Goal: Find specific page/section: Find specific page/section

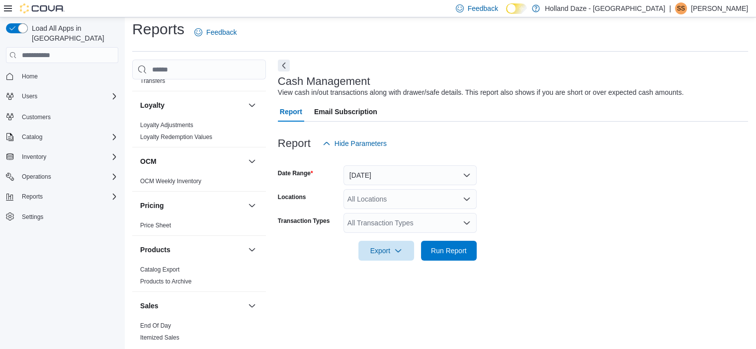
scroll to position [691, 0]
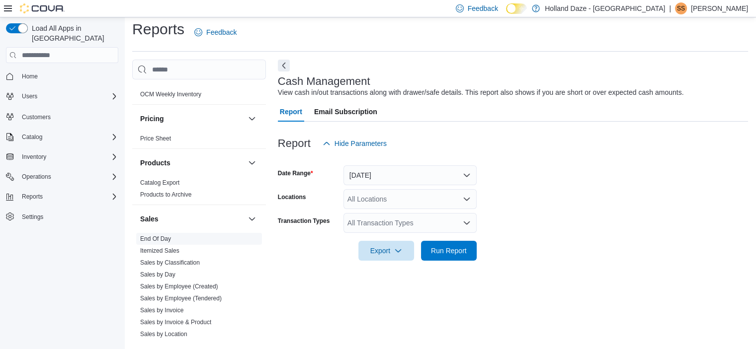
click at [152, 235] on span "End Of Day" at bounding box center [155, 239] width 31 height 8
click at [154, 236] on link "End Of Day" at bounding box center [155, 239] width 31 height 7
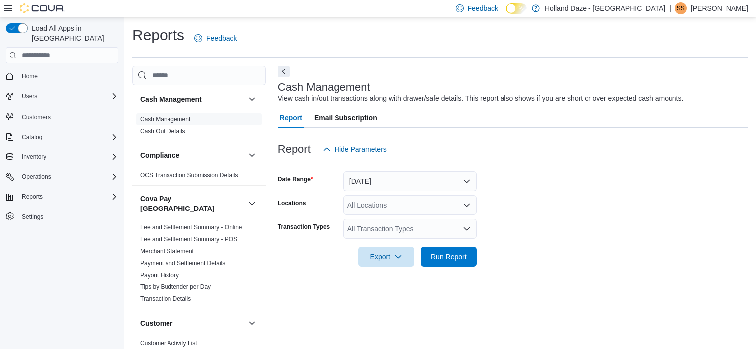
scroll to position [6, 0]
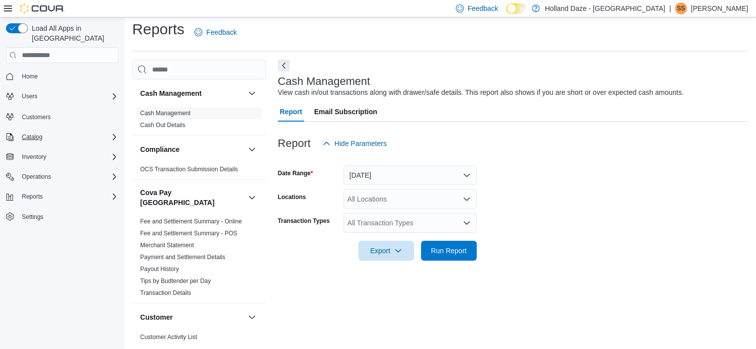
click at [97, 131] on div "Catalog" at bounding box center [68, 137] width 100 height 12
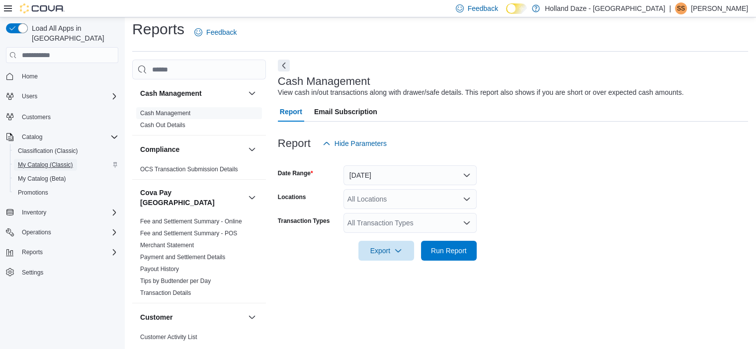
click at [54, 161] on span "My Catalog (Classic)" at bounding box center [45, 165] width 55 height 8
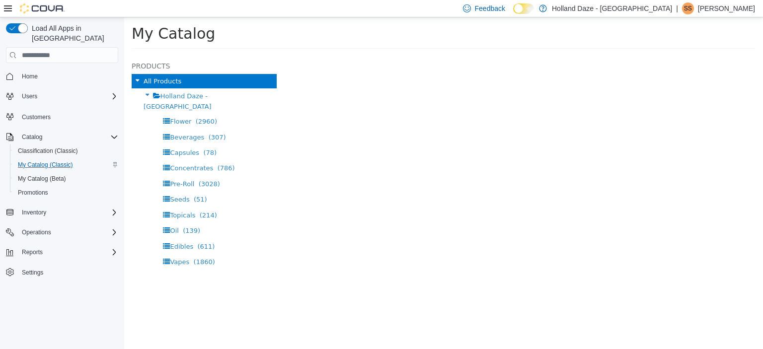
select select "**********"
